Goal: Task Accomplishment & Management: Complete application form

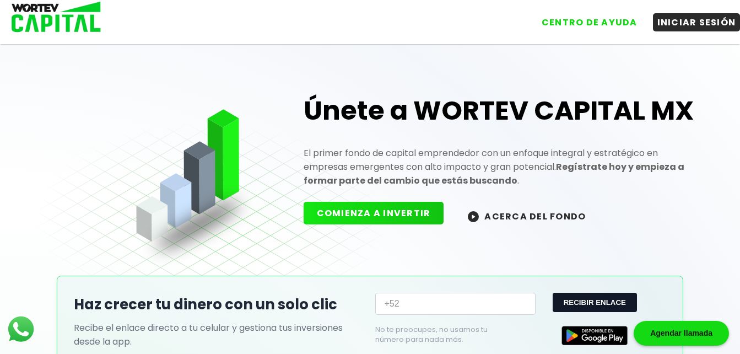
click at [358, 209] on button "COMIENZA A INVERTIR" at bounding box center [374, 213] width 141 height 23
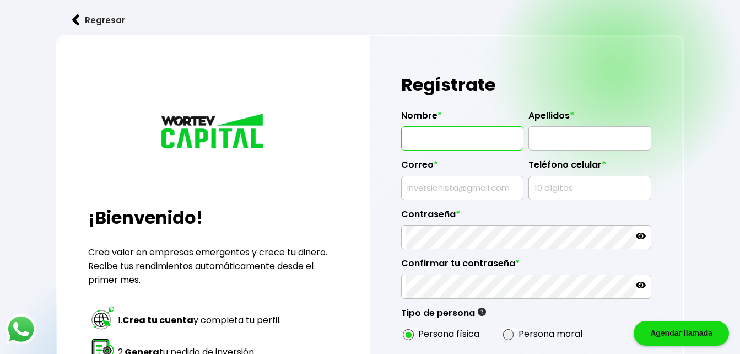
click at [430, 146] on input "text" at bounding box center [462, 138] width 112 height 23
type input "[PERSON_NAME]"
click at [539, 141] on input "text" at bounding box center [590, 138] width 112 height 23
click at [594, 90] on h1 "Regístrate" at bounding box center [526, 84] width 250 height 33
click at [539, 138] on input "R" at bounding box center [590, 138] width 112 height 23
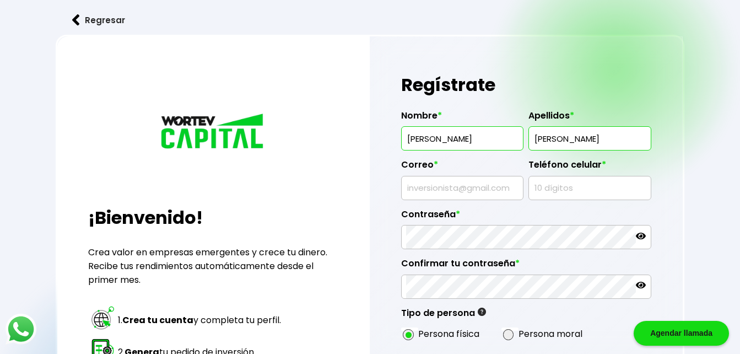
type input "[PERSON_NAME]"
click at [487, 162] on label "Correo *" at bounding box center [462, 167] width 122 height 17
click at [444, 189] on input "text" at bounding box center [462, 187] width 112 height 23
type input "[EMAIL_ADDRESS][DOMAIN_NAME]"
click at [543, 189] on input "text" at bounding box center [590, 187] width 112 height 23
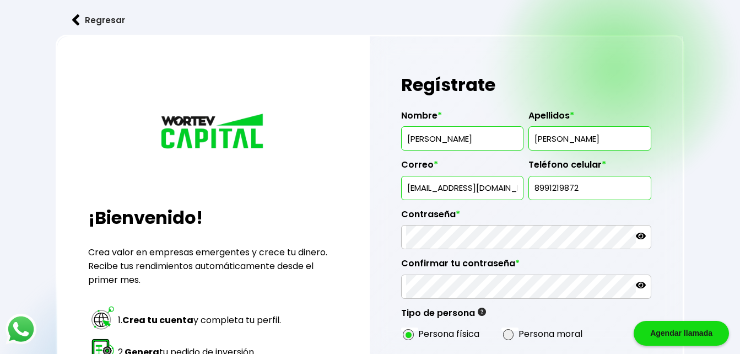
click at [552, 187] on input "8991219872" at bounding box center [590, 187] width 112 height 23
click at [578, 187] on input "899219872" at bounding box center [590, 187] width 112 height 23
type input "8992198720"
click at [698, 208] on div "Regresar ¡Bienvenido! Crea valor en empresas emergentes y crece tu dinero. Reci…" at bounding box center [370, 270] width 740 height 540
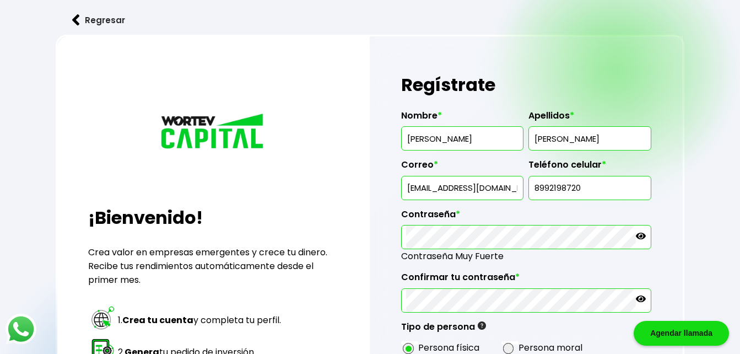
click at [639, 298] on icon at bounding box center [641, 299] width 10 height 10
click at [375, 306] on div "Regístrate Nombre * [PERSON_NAME] * [PERSON_NAME] * [EMAIL_ADDRESS][DOMAIN_NAME…" at bounding box center [527, 285] width 314 height 499
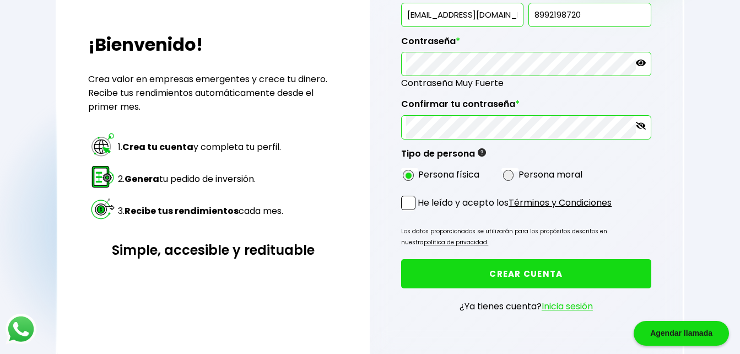
scroll to position [200, 0]
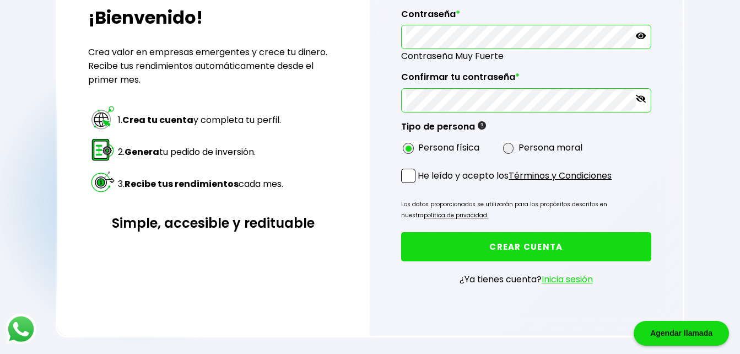
click at [638, 33] on icon at bounding box center [641, 36] width 10 height 10
click at [412, 176] on span at bounding box center [408, 176] width 14 height 14
click at [420, 184] on input "He leído y acepto los Términos y Condiciones" at bounding box center [420, 184] width 0 height 0
click at [507, 244] on button "CREAR CUENTA" at bounding box center [526, 246] width 250 height 29
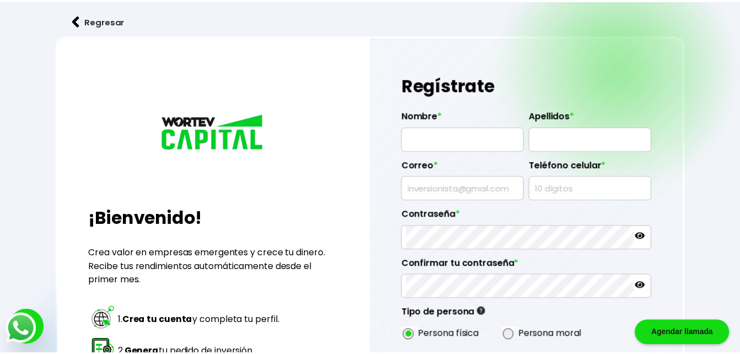
scroll to position [193, 0]
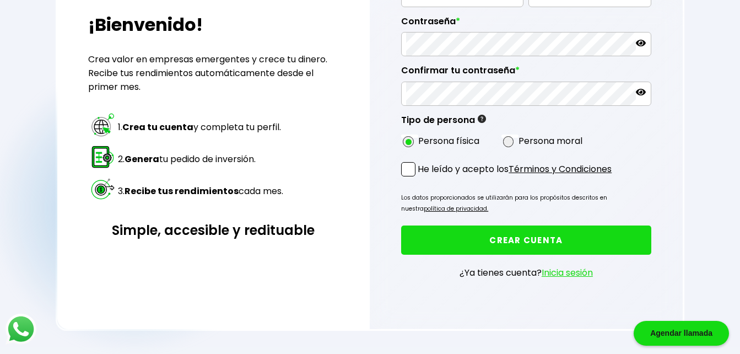
click at [690, 84] on div "Regresar ¡Bienvenido! Crea valor en empresas emergentes y crece tu dinero. Reci…" at bounding box center [370, 77] width 740 height 540
click at [576, 275] on link "Inicia sesión" at bounding box center [567, 272] width 51 height 13
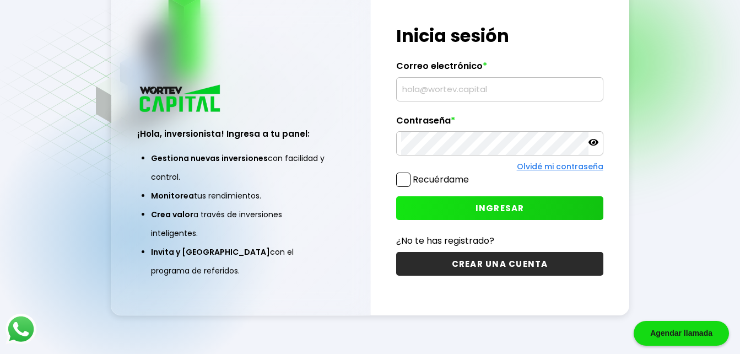
scroll to position [55, 0]
type input "[EMAIL_ADDRESS][DOMAIN_NAME]"
click at [404, 179] on span at bounding box center [403, 180] width 14 height 14
click at [471, 174] on input "Recuérdame" at bounding box center [471, 174] width 0 height 0
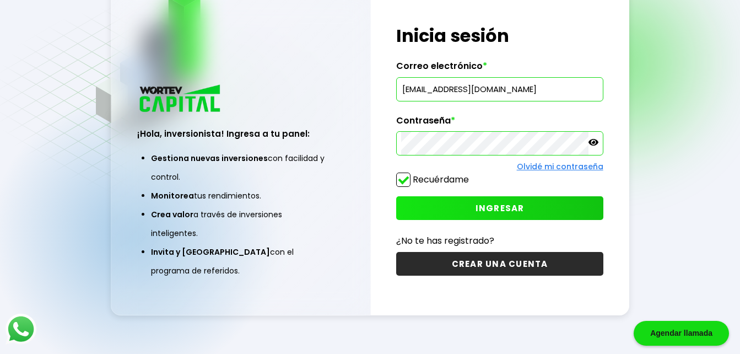
click at [591, 141] on icon at bounding box center [594, 142] width 10 height 10
click at [512, 206] on span "INGRESAR" at bounding box center [500, 208] width 49 height 12
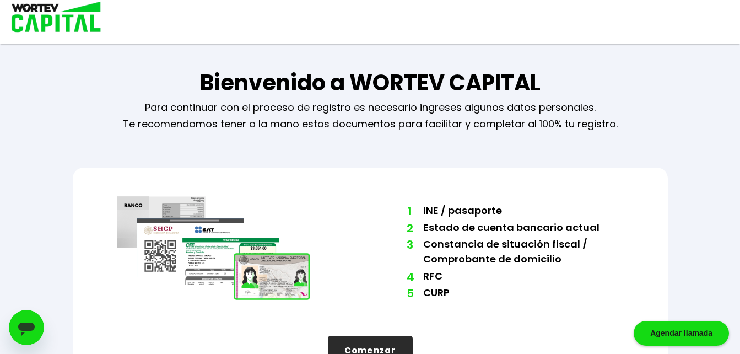
scroll to position [37, 0]
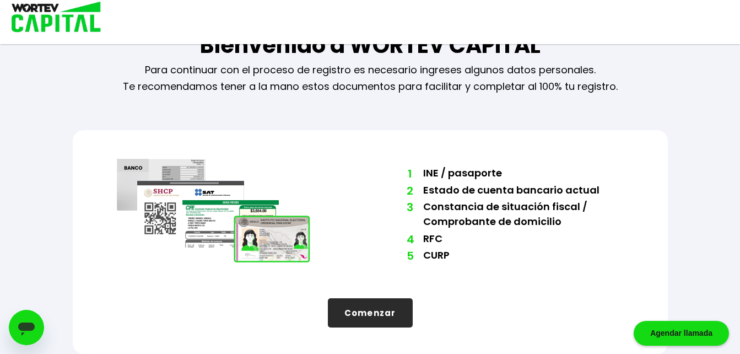
click at [331, 138] on div "1 INE / pasaporte 2 Estado de cuenta bancario actual 3 Constancia de situación …" at bounding box center [370, 242] width 595 height 224
click at [373, 311] on button "Comenzar" at bounding box center [370, 312] width 85 height 29
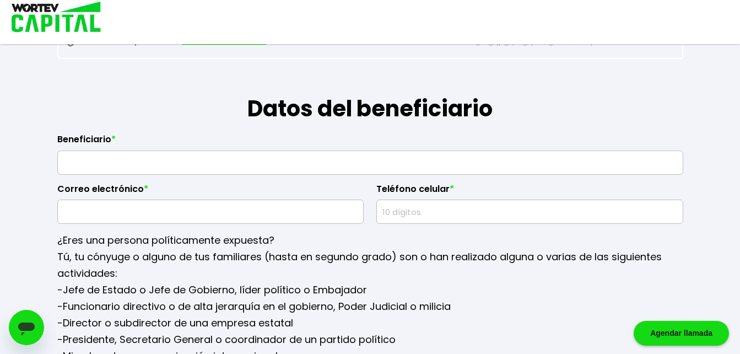
scroll to position [1294, 0]
